Goal: Check status

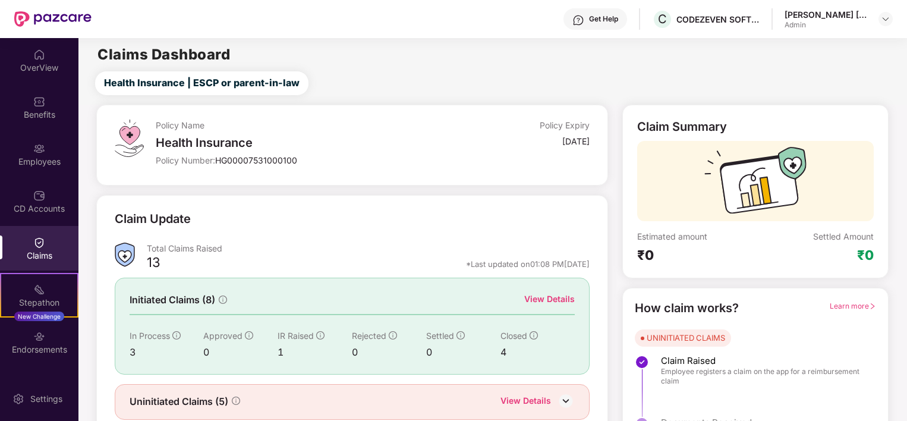
click at [399, 247] on div "Total Claims Raised" at bounding box center [368, 247] width 443 height 11
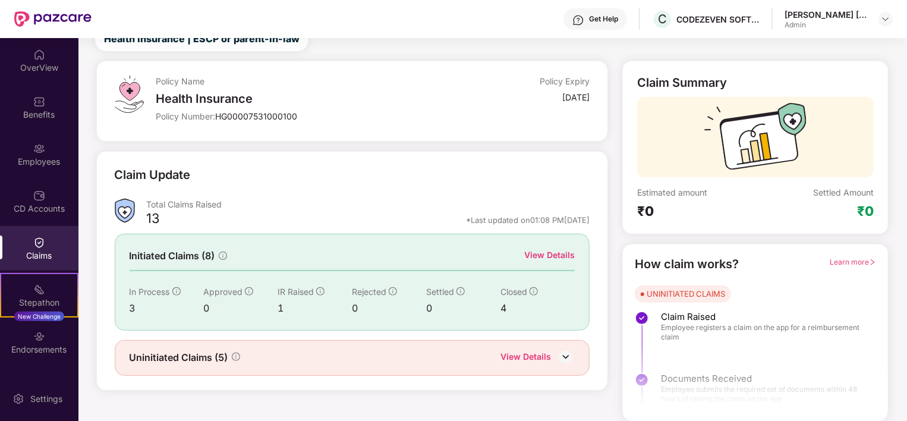
click at [565, 357] on img at bounding box center [566, 357] width 18 height 18
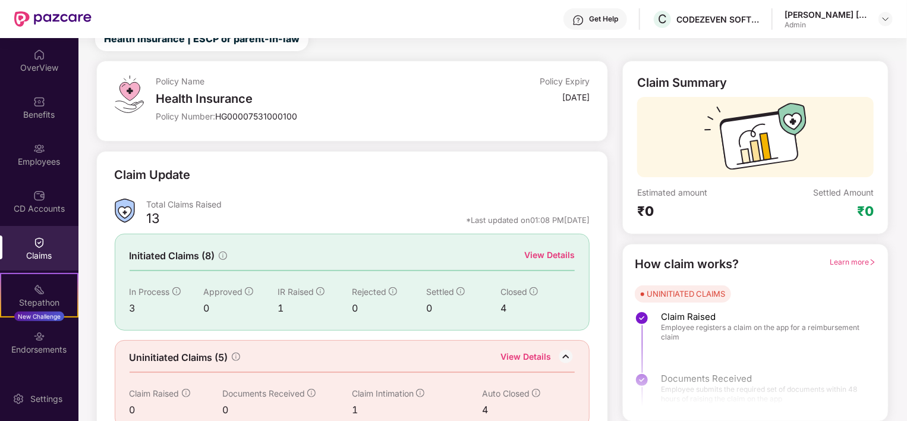
scroll to position [64, 0]
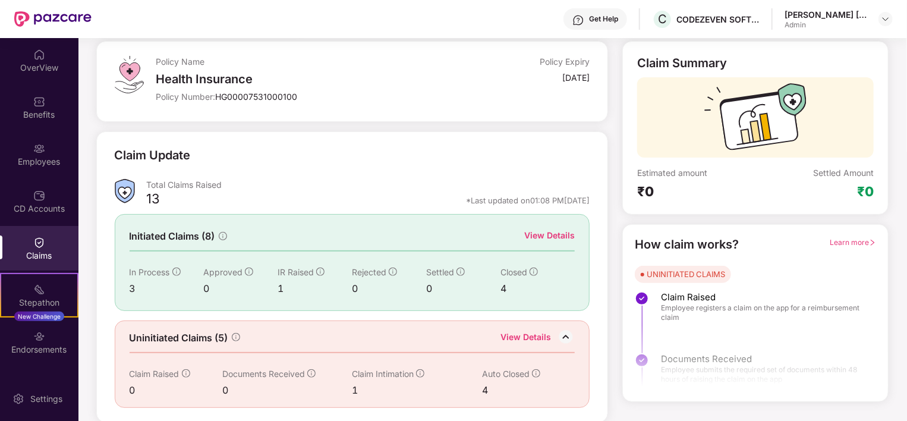
click at [841, 239] on span "Learn more" at bounding box center [853, 242] width 46 height 9
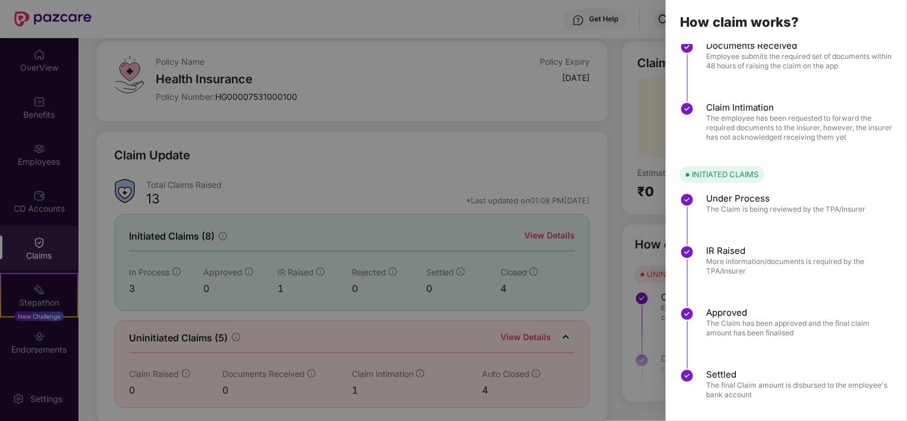
scroll to position [103, 0]
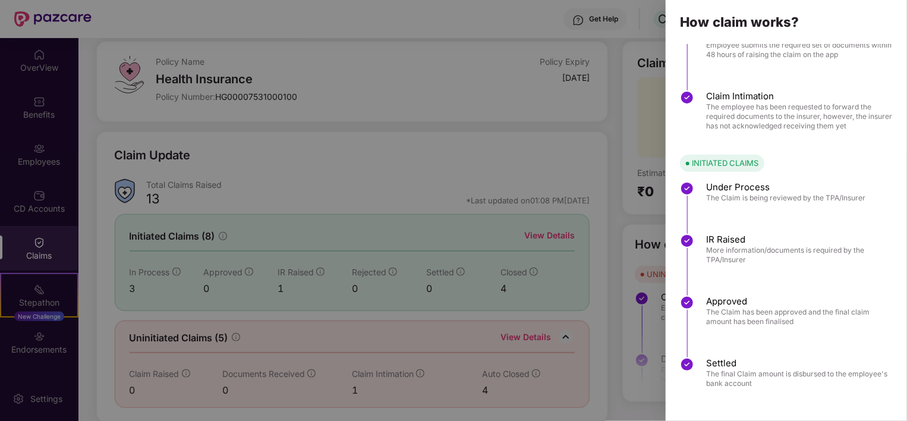
click at [568, 135] on div at bounding box center [453, 210] width 907 height 421
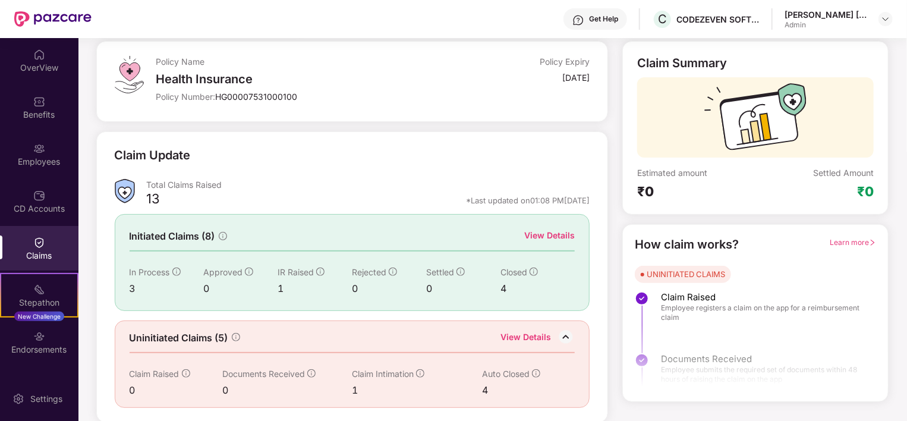
click at [556, 233] on div "View Details" at bounding box center [549, 235] width 51 height 13
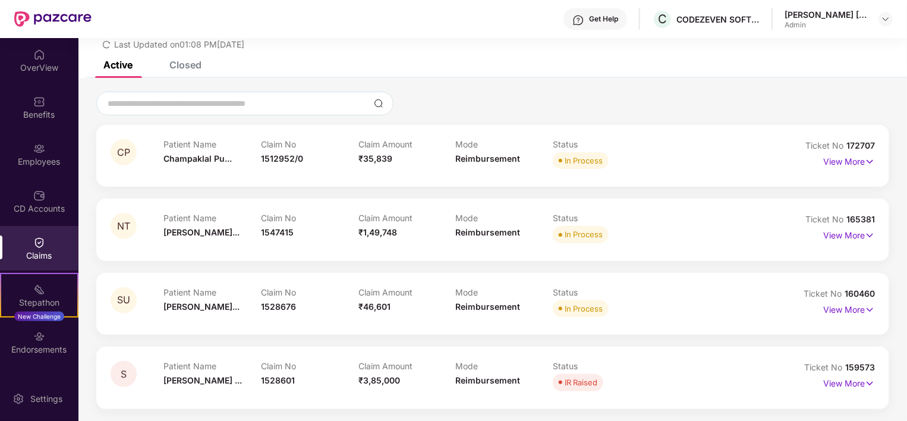
scroll to position [45, 0]
click at [185, 68] on div "Closed" at bounding box center [185, 65] width 32 height 12
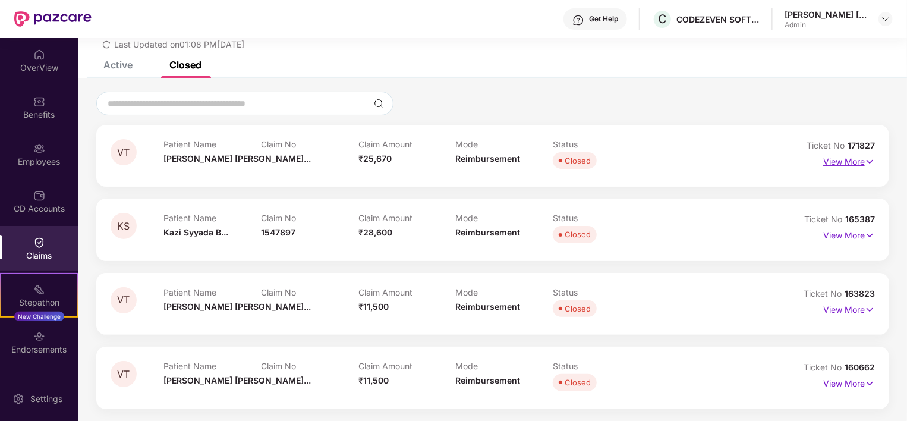
click at [852, 162] on p "View More" at bounding box center [849, 160] width 52 height 16
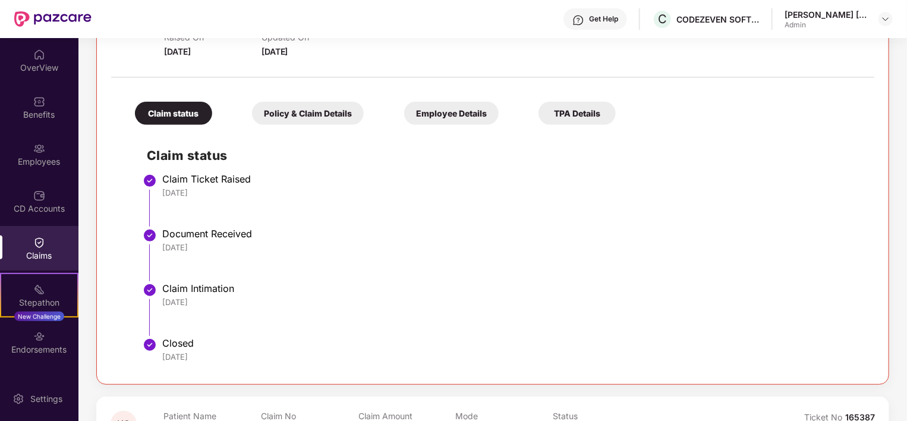
scroll to position [0, 0]
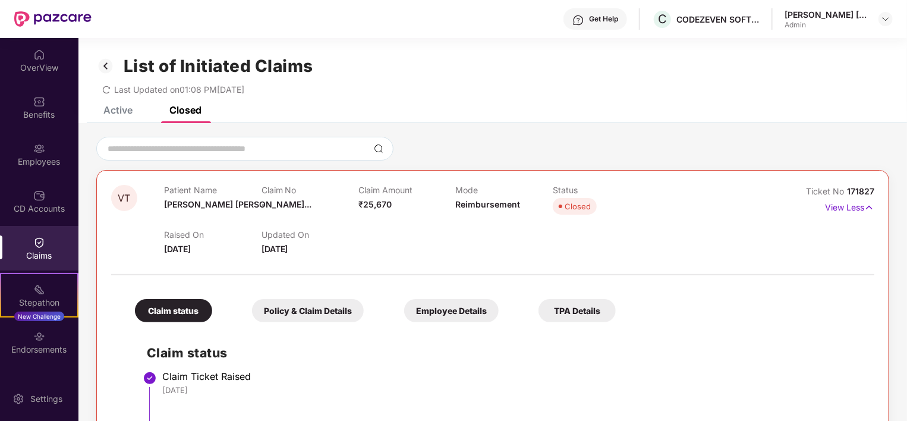
click at [565, 310] on div "TPA Details" at bounding box center [576, 310] width 77 height 23
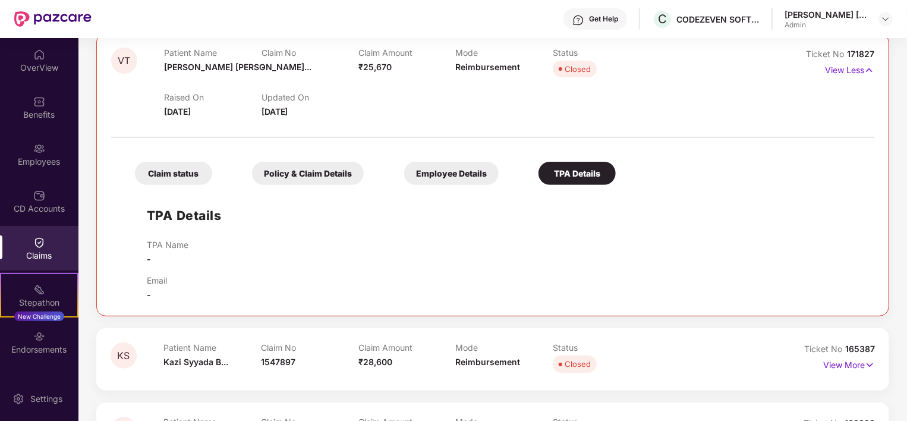
scroll to position [143, 0]
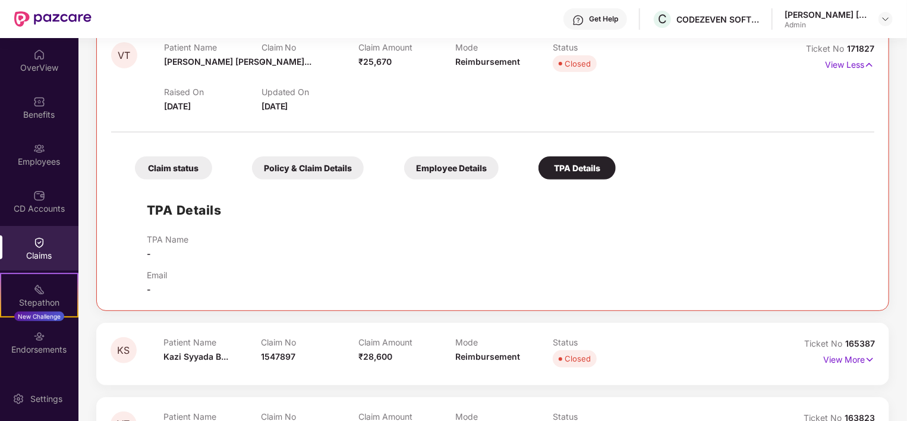
click at [455, 168] on div "Employee Details" at bounding box center [451, 167] width 94 height 23
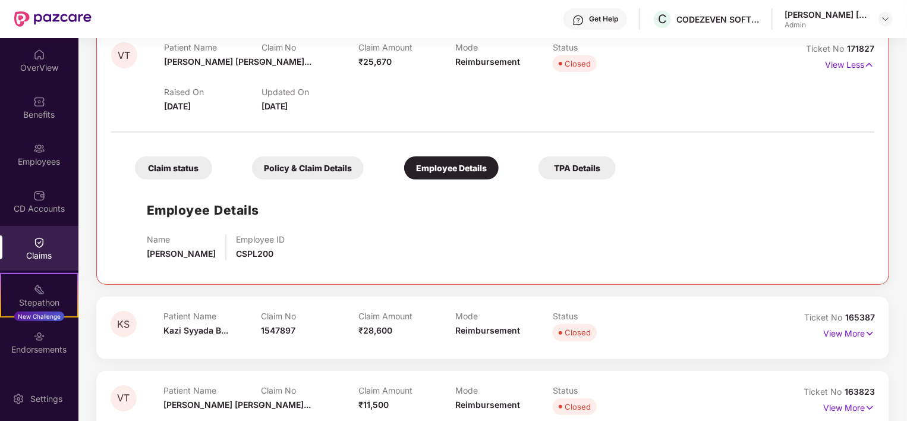
click at [278, 165] on div "Policy & Claim Details" at bounding box center [308, 167] width 112 height 23
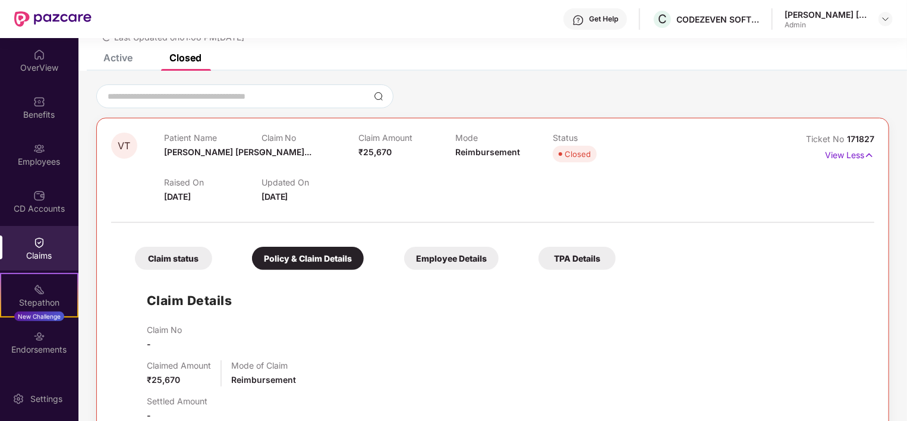
scroll to position [49, 0]
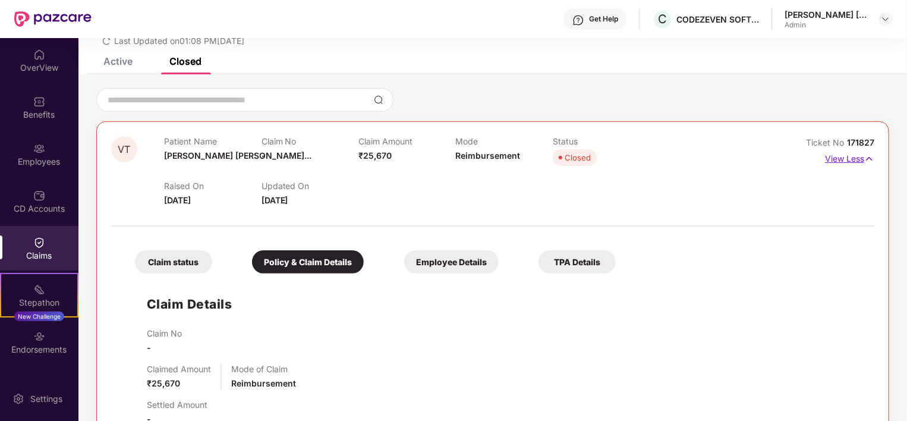
click at [852, 157] on p "View Less" at bounding box center [849, 157] width 49 height 16
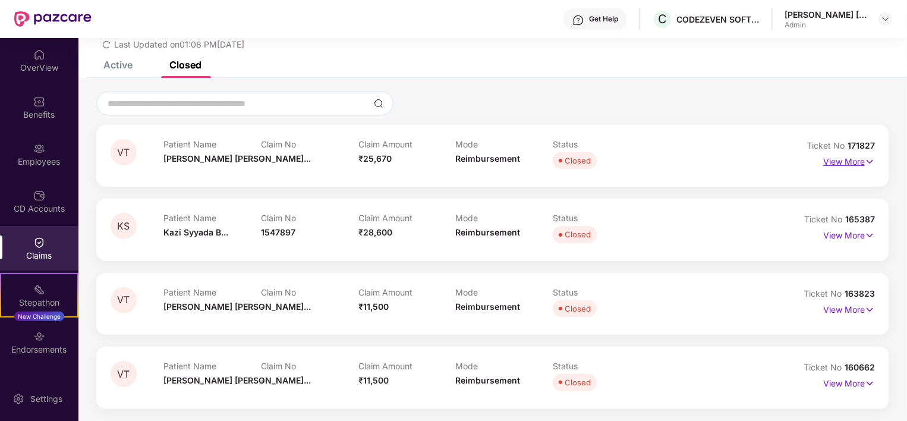
scroll to position [45, 0]
click at [843, 237] on p "View More" at bounding box center [849, 234] width 52 height 16
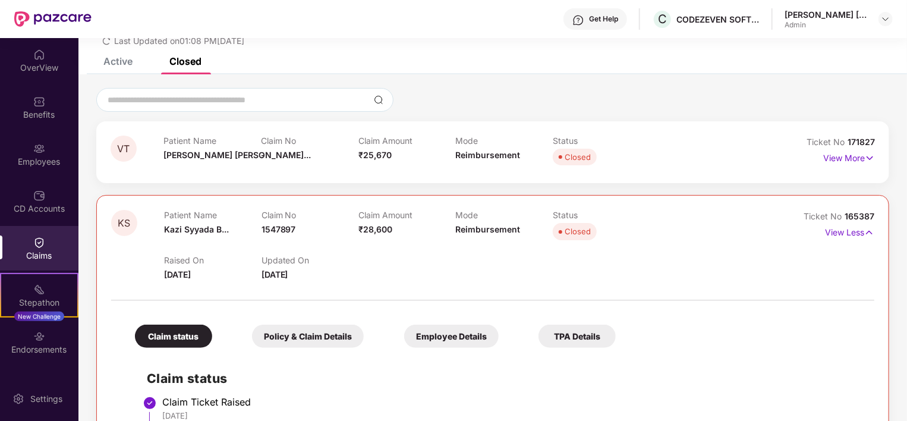
click at [472, 329] on div "Employee Details" at bounding box center [451, 335] width 94 height 23
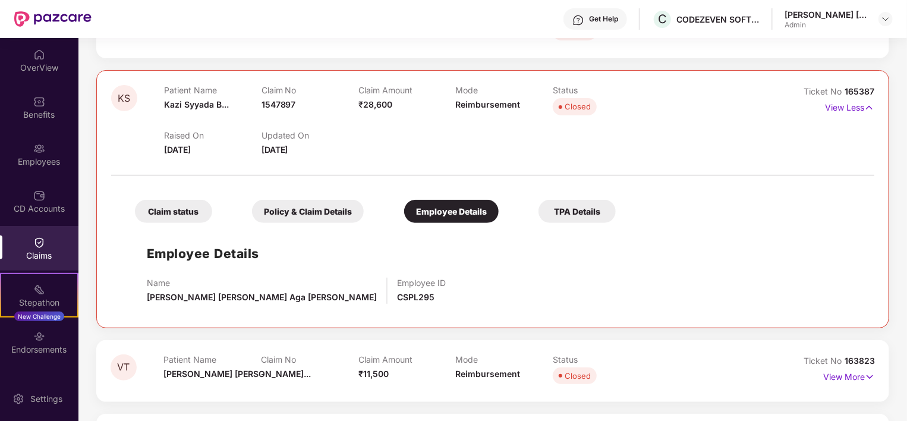
scroll to position [187, 0]
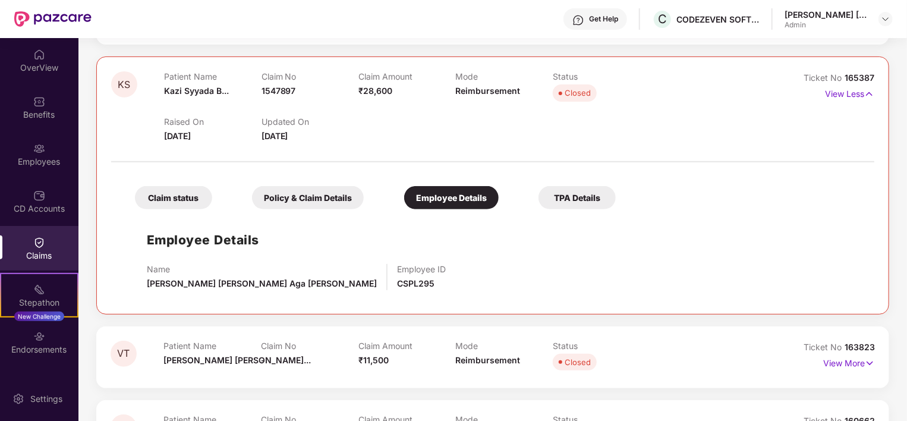
click at [293, 197] on div "Policy & Claim Details" at bounding box center [308, 197] width 112 height 23
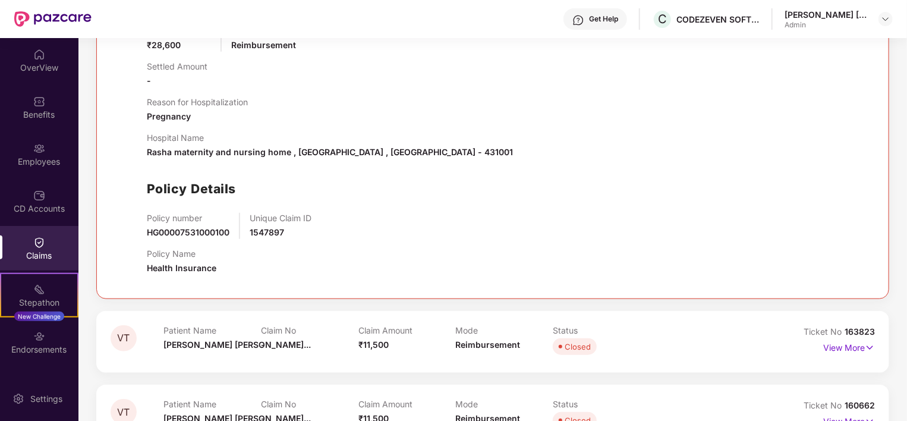
scroll to position [499, 0]
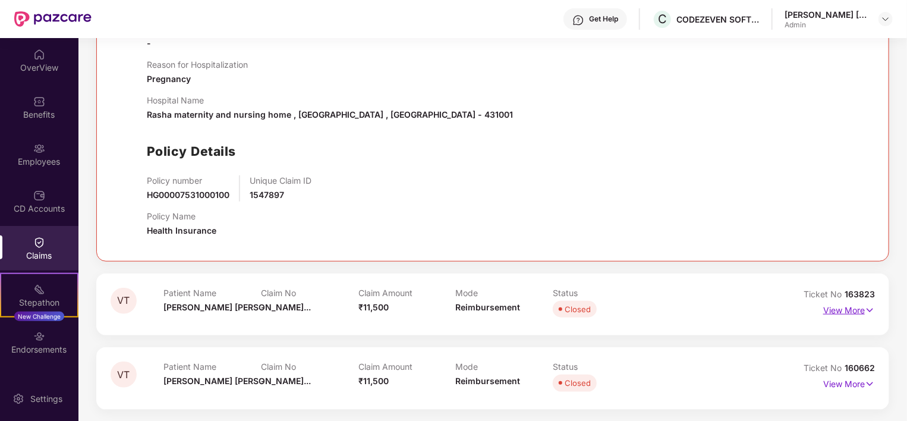
click at [858, 308] on p "View More" at bounding box center [849, 309] width 52 height 16
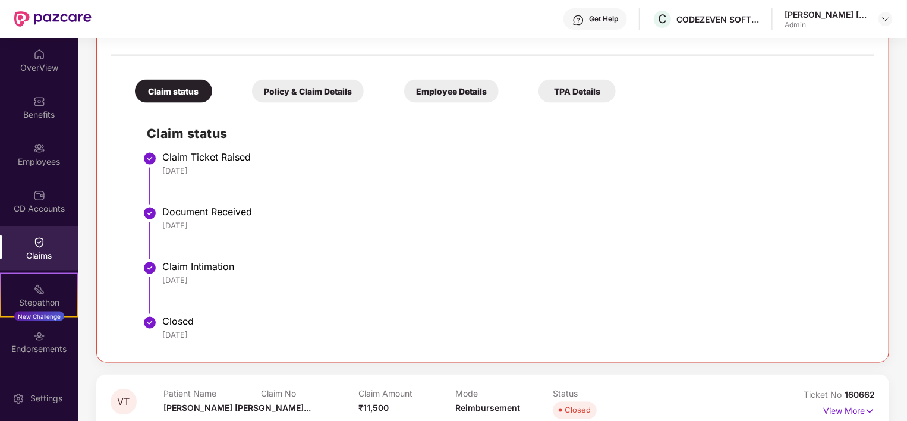
scroll to position [822, 0]
click at [338, 89] on div "Policy & Claim Details" at bounding box center [308, 90] width 112 height 23
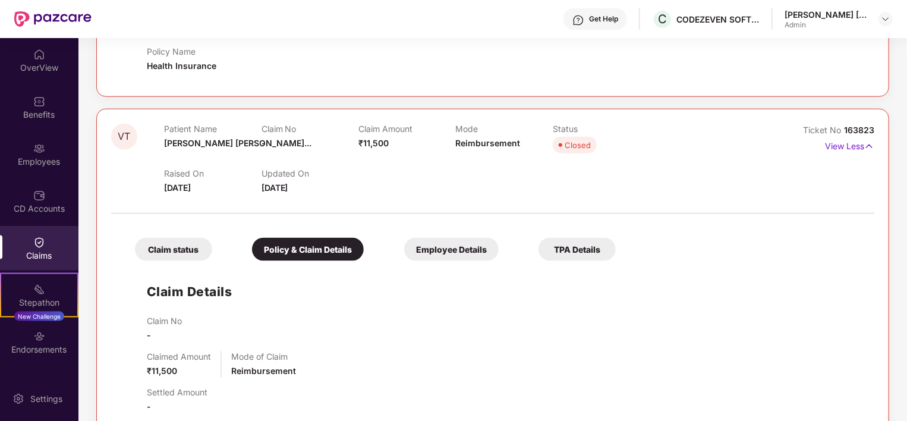
scroll to position [663, 0]
click at [478, 254] on div "Employee Details" at bounding box center [451, 249] width 94 height 23
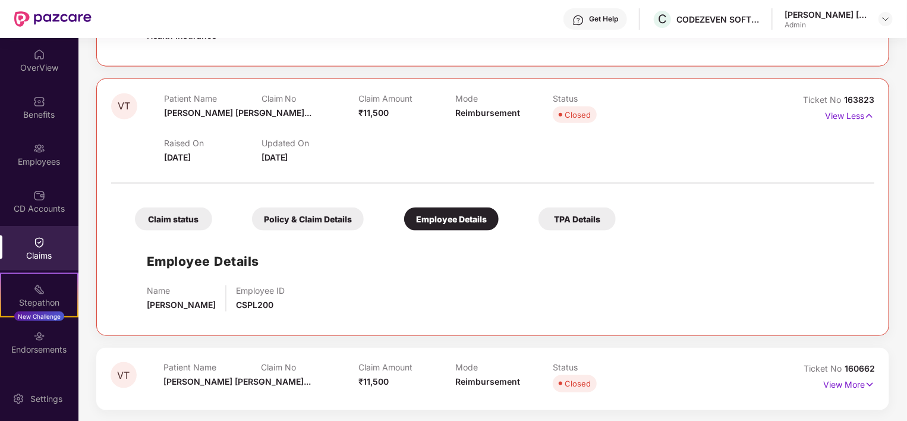
scroll to position [0, 0]
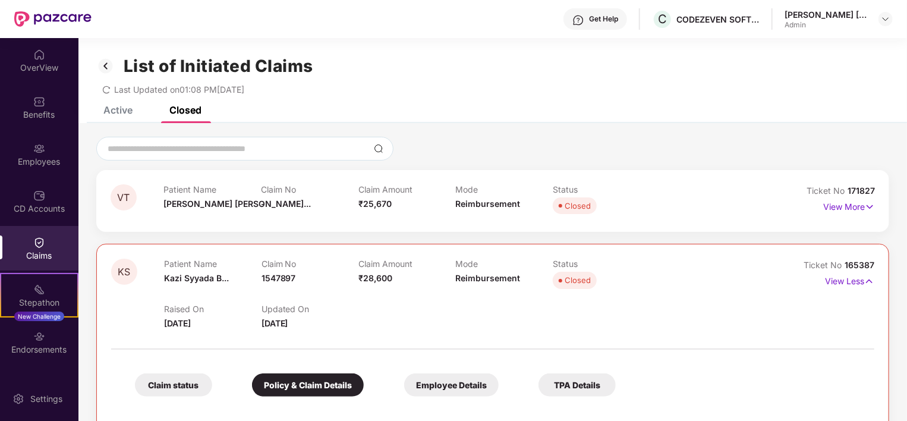
click at [118, 112] on div "Active" at bounding box center [117, 110] width 29 height 12
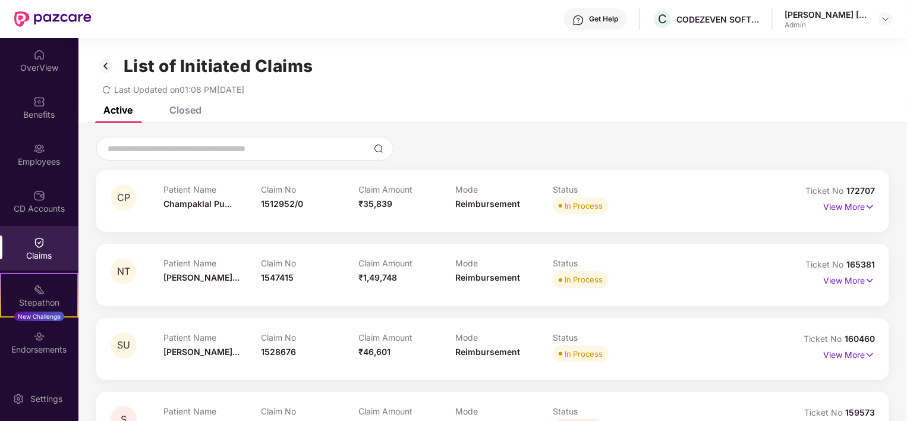
scroll to position [45, 0]
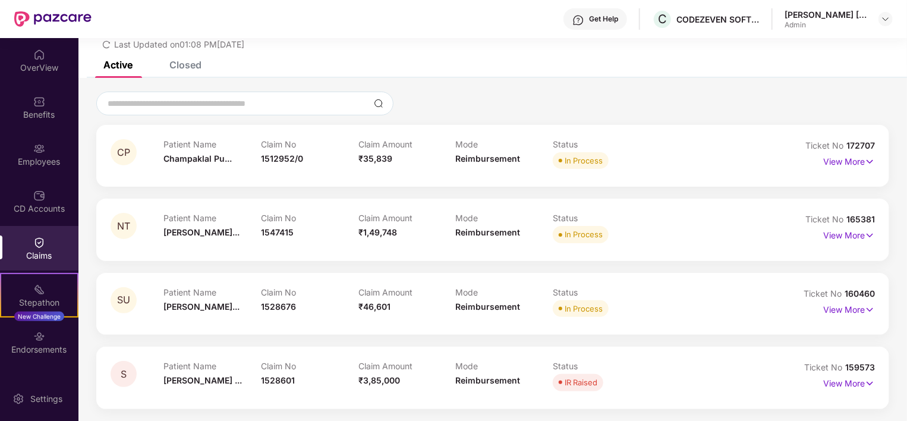
click at [188, 65] on div "Closed" at bounding box center [185, 65] width 32 height 12
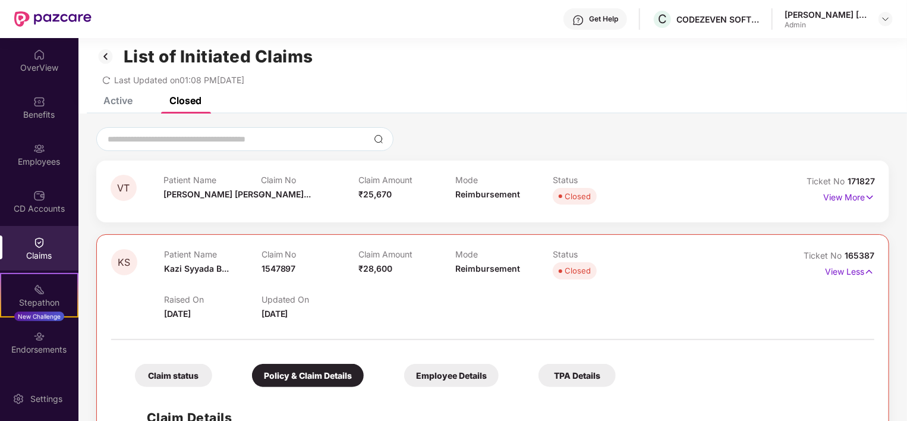
scroll to position [0, 0]
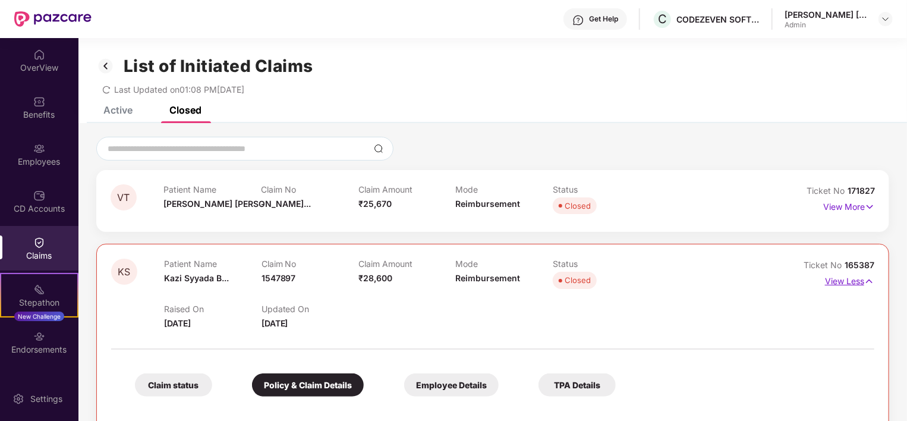
click at [847, 278] on p "View Less" at bounding box center [849, 280] width 49 height 16
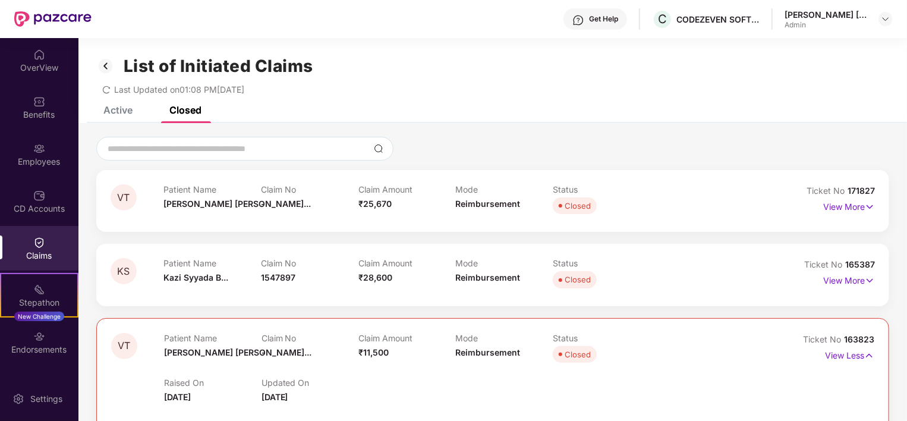
scroll to position [80, 0]
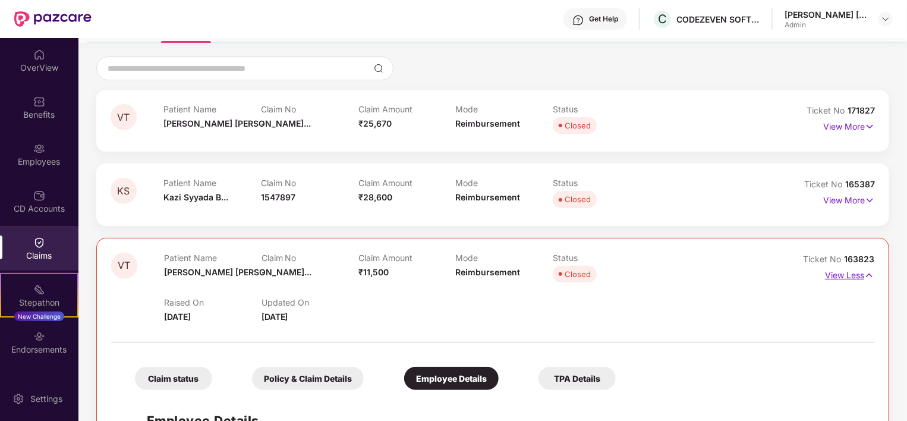
click at [833, 276] on p "View Less" at bounding box center [849, 274] width 49 height 16
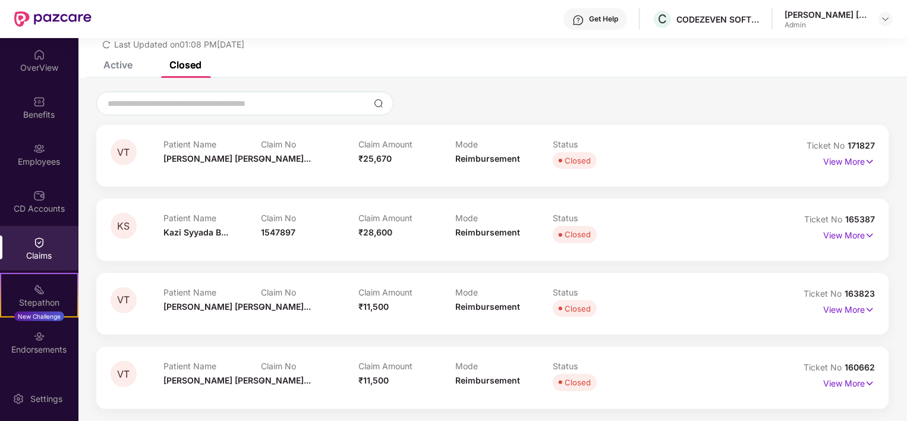
scroll to position [0, 0]
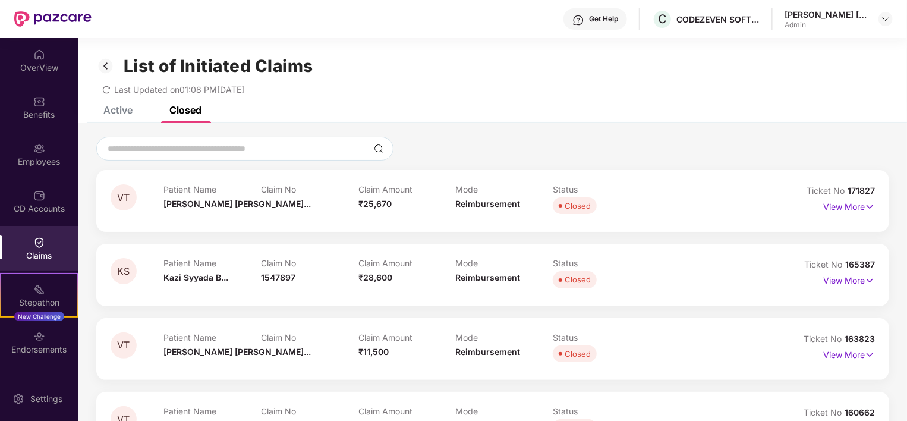
click at [127, 111] on div "Active" at bounding box center [117, 110] width 29 height 12
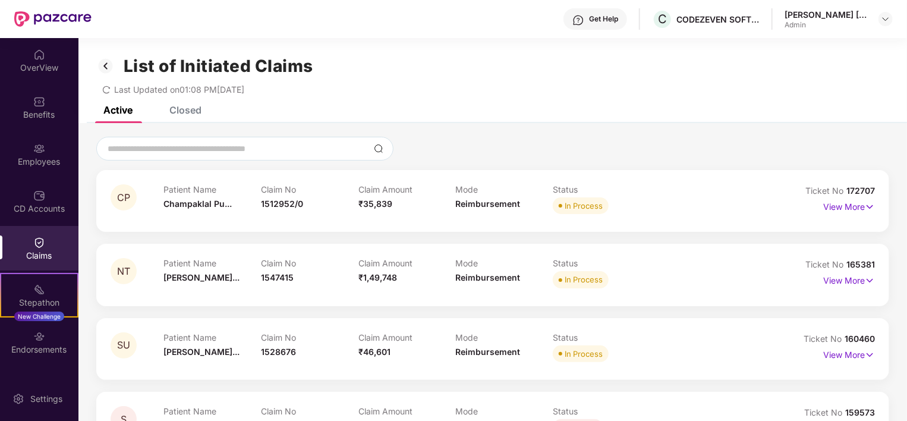
scroll to position [45, 0]
